Goal: Task Accomplishment & Management: Use online tool/utility

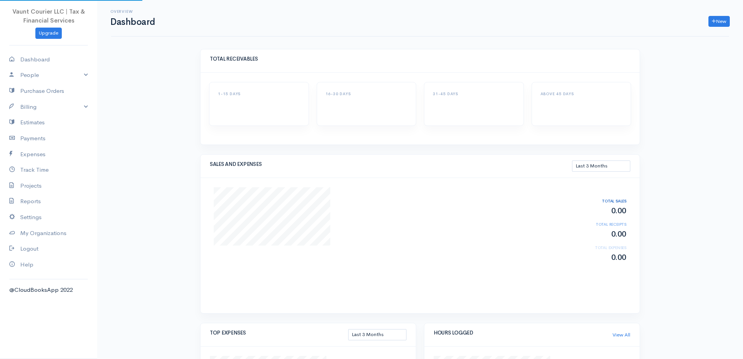
select select "90"
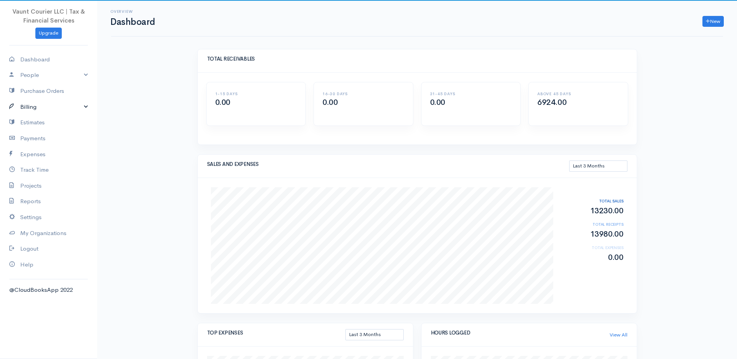
click at [89, 107] on link "Billing" at bounding box center [48, 107] width 97 height 16
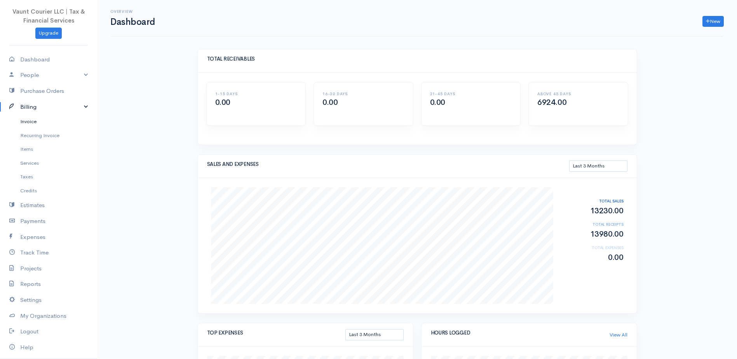
click at [29, 120] on link "Invoice" at bounding box center [48, 122] width 97 height 14
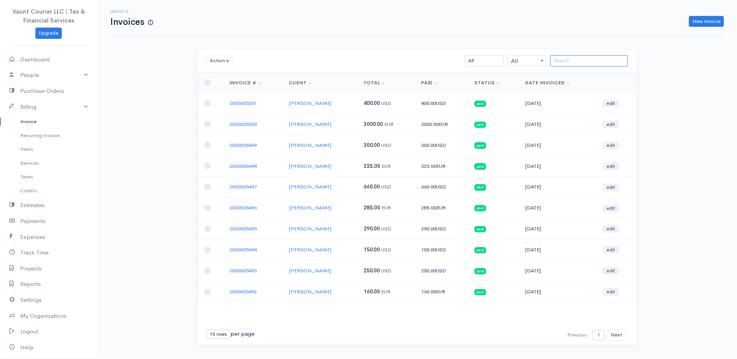
click at [557, 61] on input "search" at bounding box center [589, 60] width 78 height 11
click at [723, 20] on link "New Invoice" at bounding box center [706, 21] width 35 height 11
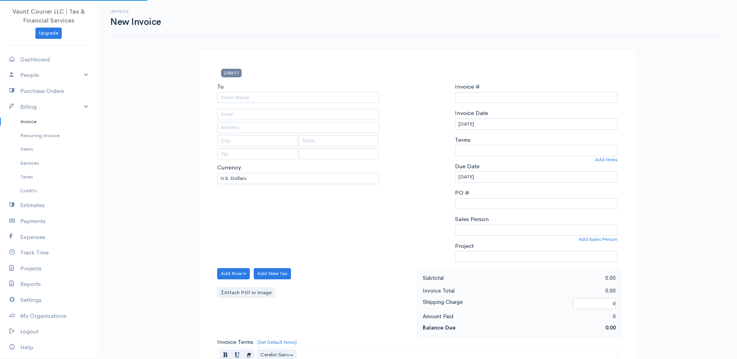
type input "0000005502"
select select "[GEOGRAPHIC_DATA]"
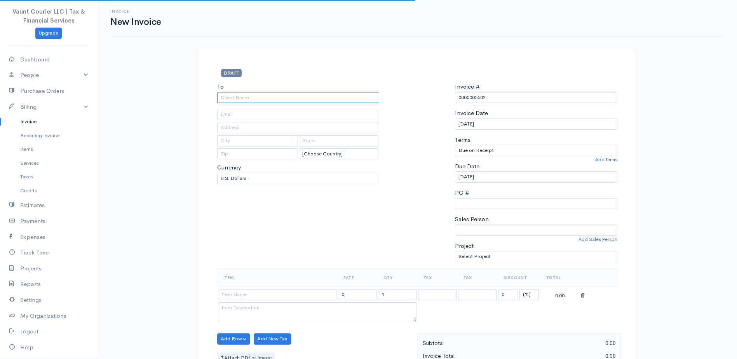
click at [272, 98] on input "To" at bounding box center [298, 97] width 162 height 11
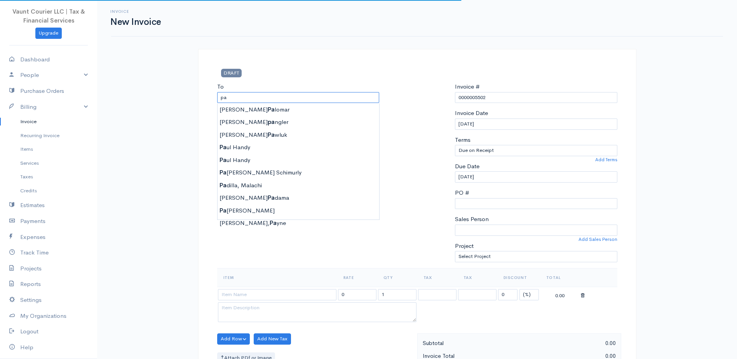
type input "p"
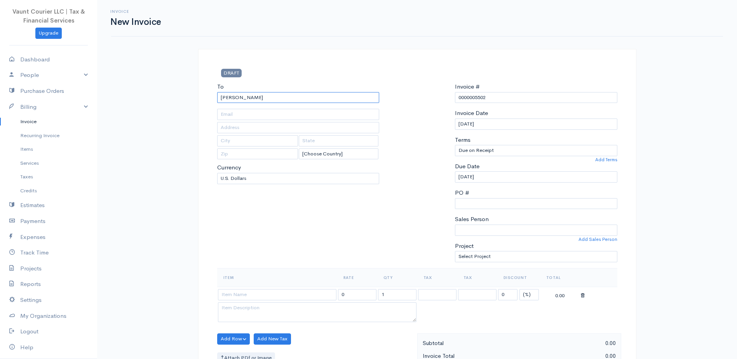
type input "[PERSON_NAME]"
